Goal: Ask a question

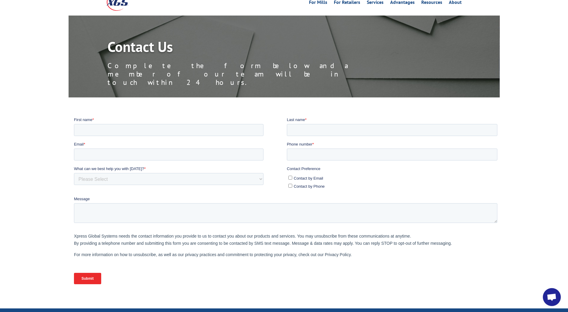
scroll to position [90, 0]
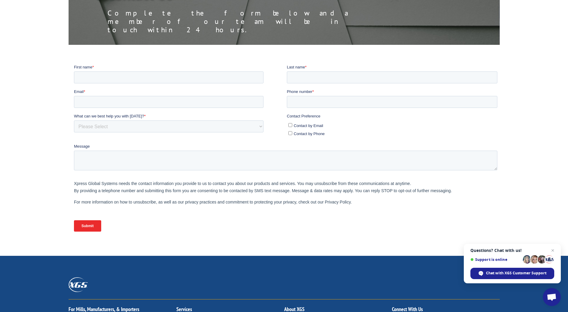
click at [547, 296] on span "Open chat" at bounding box center [551, 298] width 10 height 8
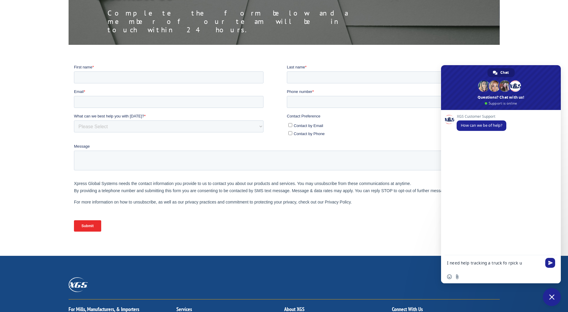
type textarea "I need help tracking a truck fo rpick up"
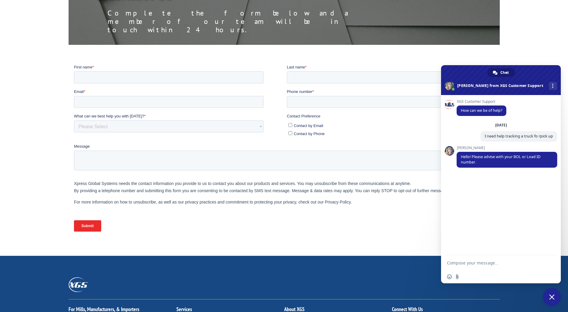
click at [470, 265] on textarea "Compose your message..." at bounding box center [494, 263] width 95 height 5
click at [485, 262] on textarea "The BOL is" at bounding box center [494, 263] width 95 height 5
click at [485, 265] on textarea "The BOL is" at bounding box center [494, 263] width 95 height 5
paste textarea "BG1026343125"
type textarea "The BOL is BG1026343125"
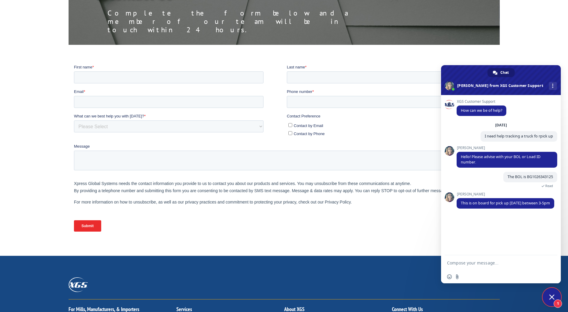
click at [519, 261] on textarea "Compose your message..." at bounding box center [494, 263] width 95 height 5
click at [481, 247] on textarea "Okay thank you, and is there any way to keep track of when the truck is arrivin…" at bounding box center [494, 257] width 95 height 27
click at [482, 249] on textarea "Okay thank you, and is there any way to keep track of when the truck is arrivin…" at bounding box center [494, 257] width 95 height 27
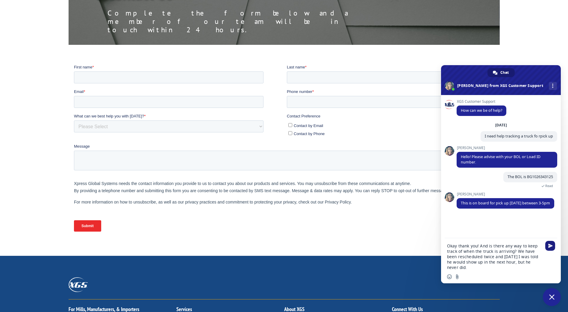
type textarea "Okay thank you! And is there any way to keep track of when the truck is arrivin…"
click at [550, 249] on span "Send" at bounding box center [550, 246] width 10 height 10
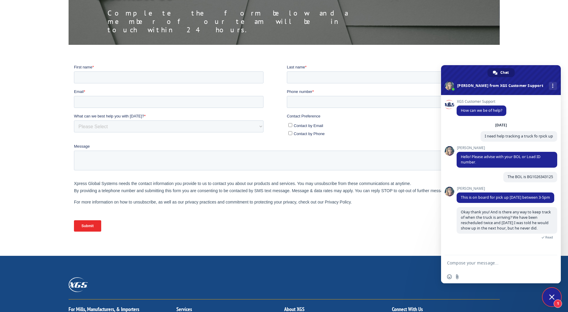
scroll to position [28, 0]
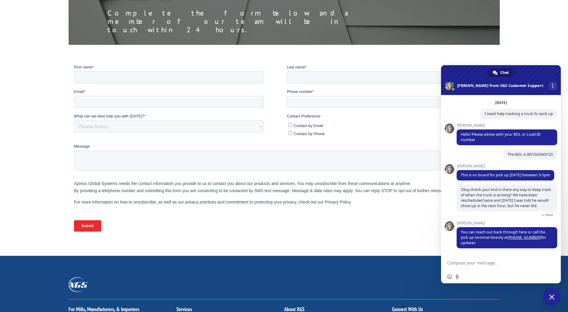
click at [497, 266] on textarea "Compose your message..." at bounding box center [494, 263] width 95 height 5
type textarea "Ah okay, thank you!"
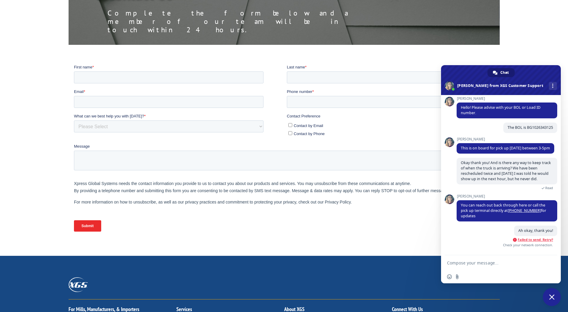
click at [544, 242] on span "Failed to send. Retry?" at bounding box center [534, 240] width 35 height 4
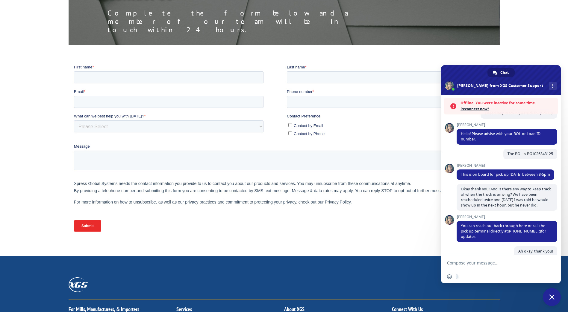
scroll to position [102, 0]
